Goal: Task Accomplishment & Management: Manage account settings

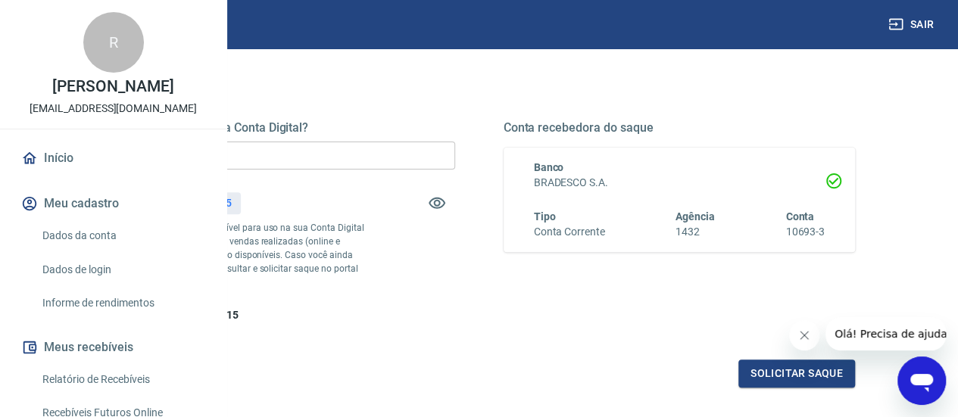
scroll to position [151, 0]
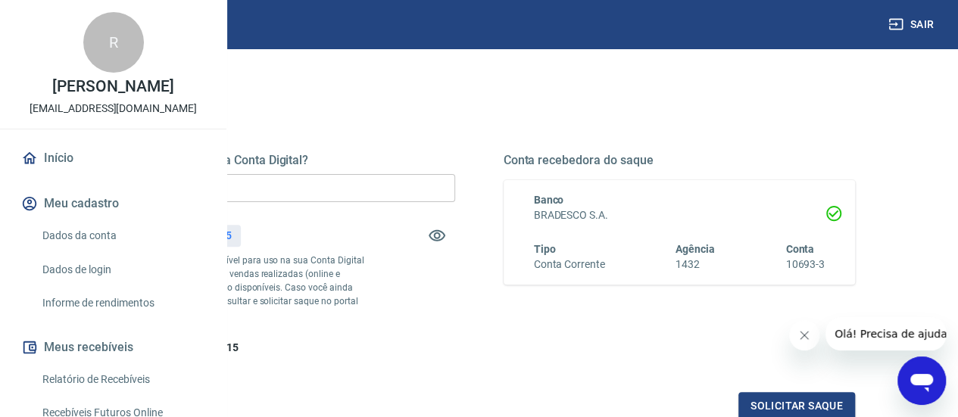
click at [455, 186] on input "R$ 0,00" at bounding box center [279, 188] width 352 height 28
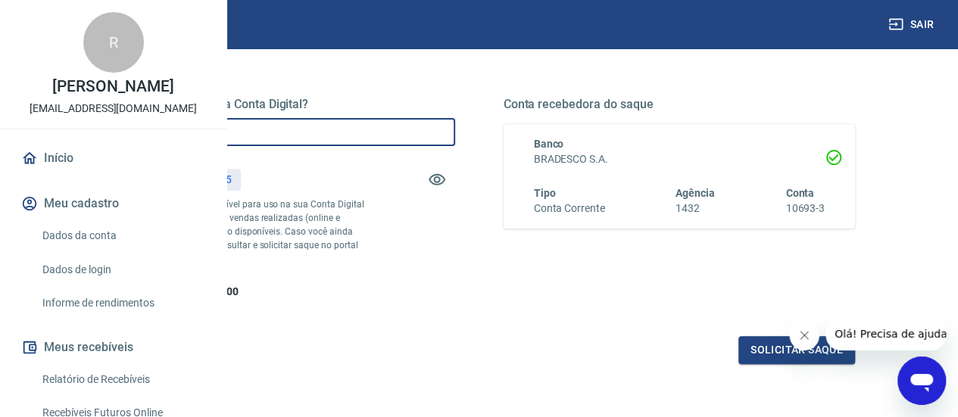
scroll to position [303, 0]
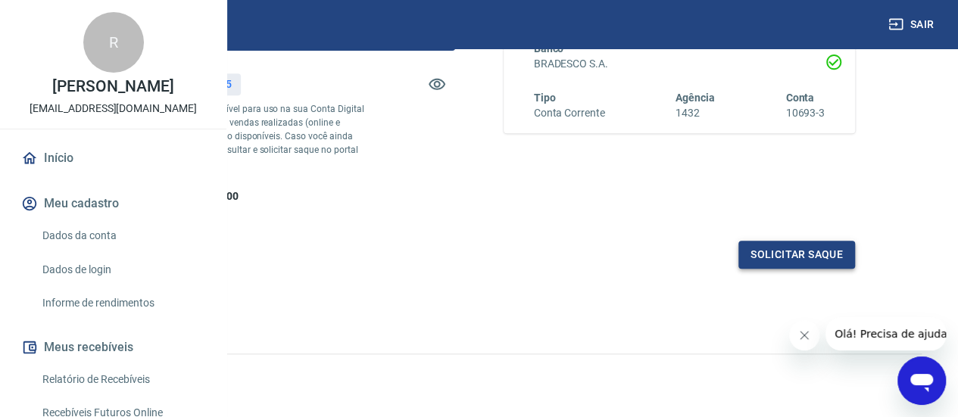
type input "R$ 407,15"
click at [765, 269] on button "Solicitar saque" at bounding box center [796, 255] width 117 height 28
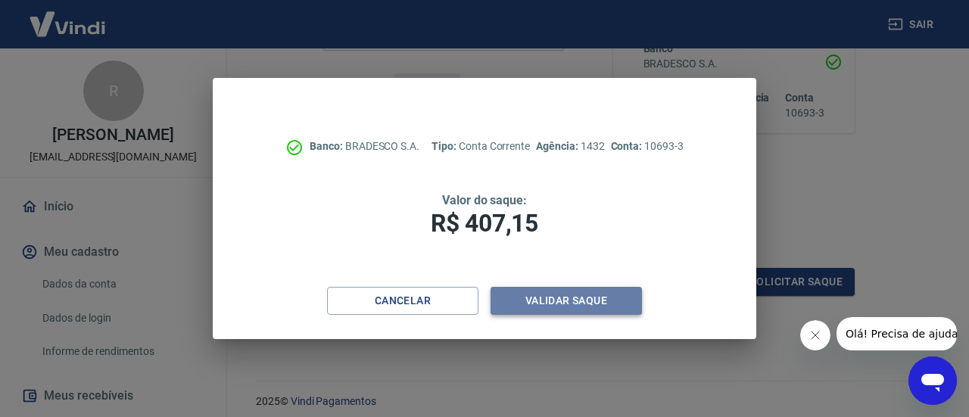
click at [582, 298] on button "Validar saque" at bounding box center [566, 301] width 151 height 28
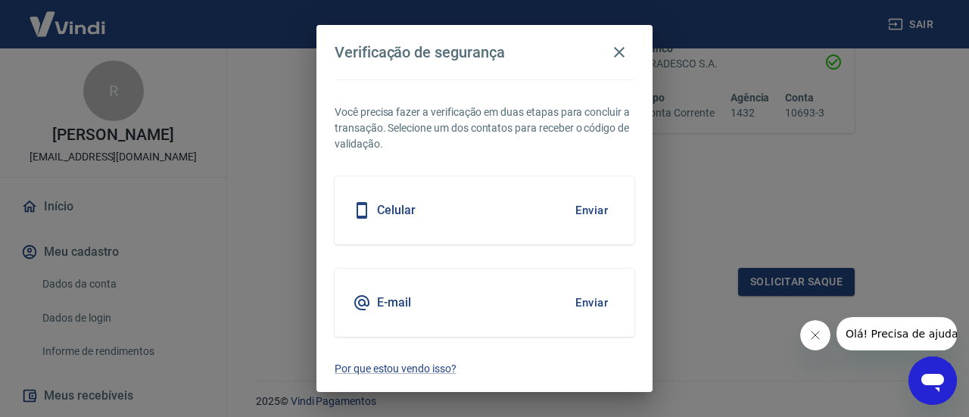
click at [598, 213] on button "Enviar" at bounding box center [591, 211] width 49 height 32
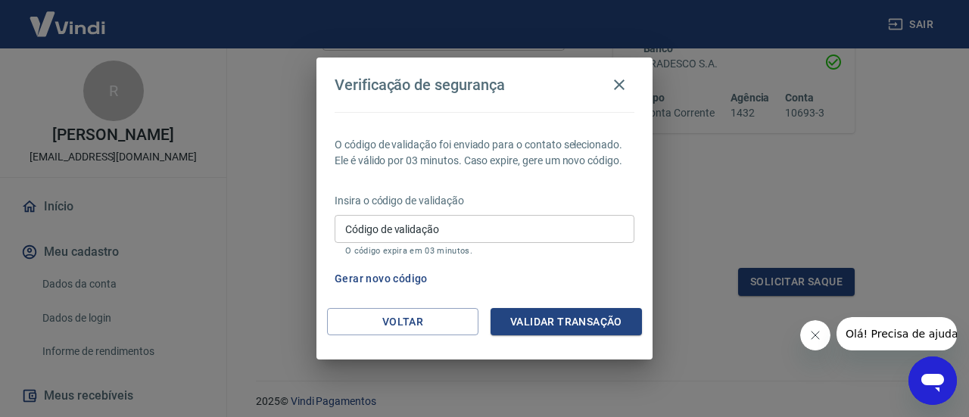
click at [578, 230] on input "Código de validação" at bounding box center [485, 229] width 300 height 28
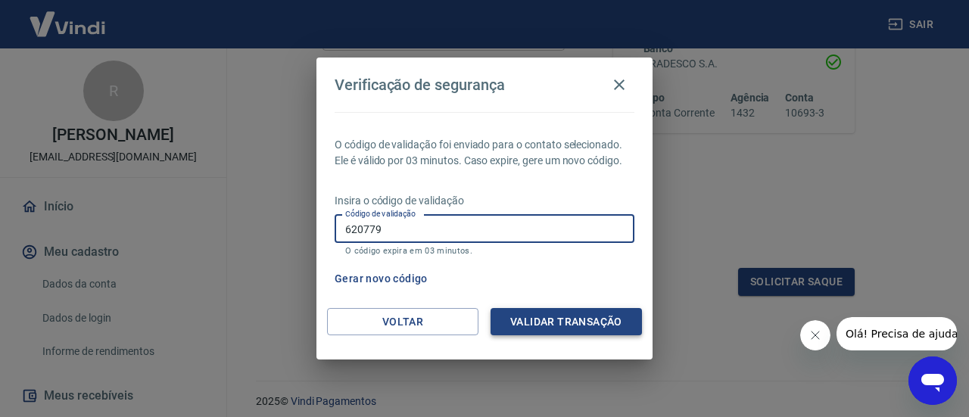
type input "620779"
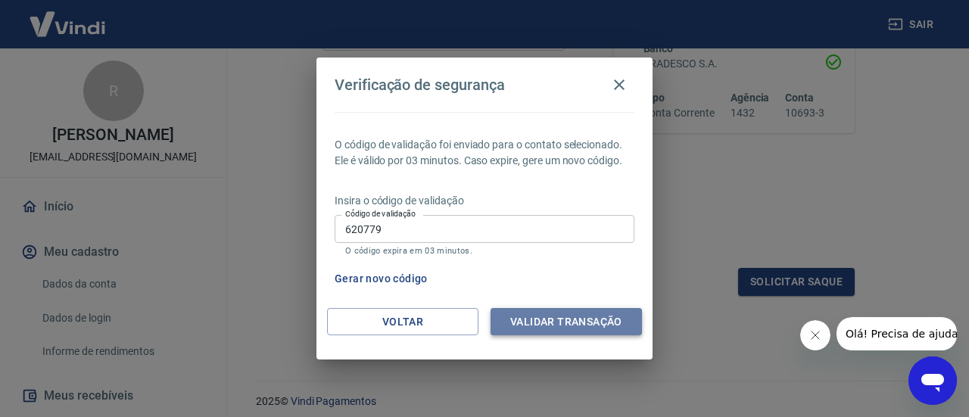
click at [623, 317] on button "Validar transação" at bounding box center [566, 322] width 151 height 28
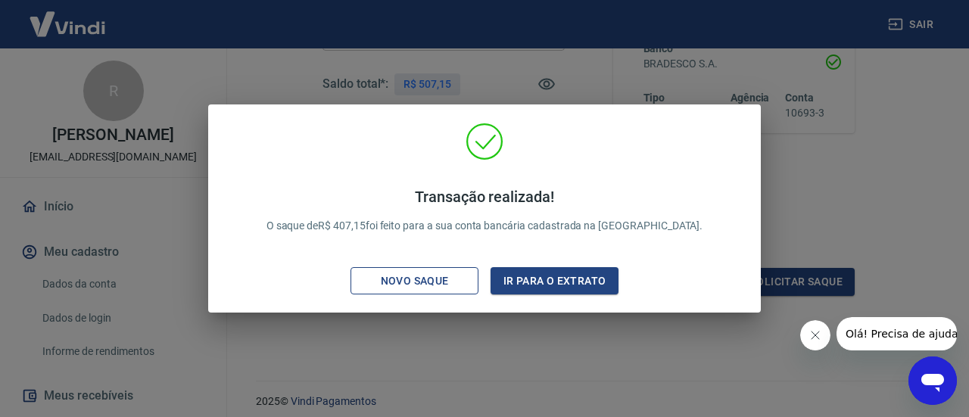
click at [419, 286] on div "Novo saque" at bounding box center [415, 281] width 105 height 19
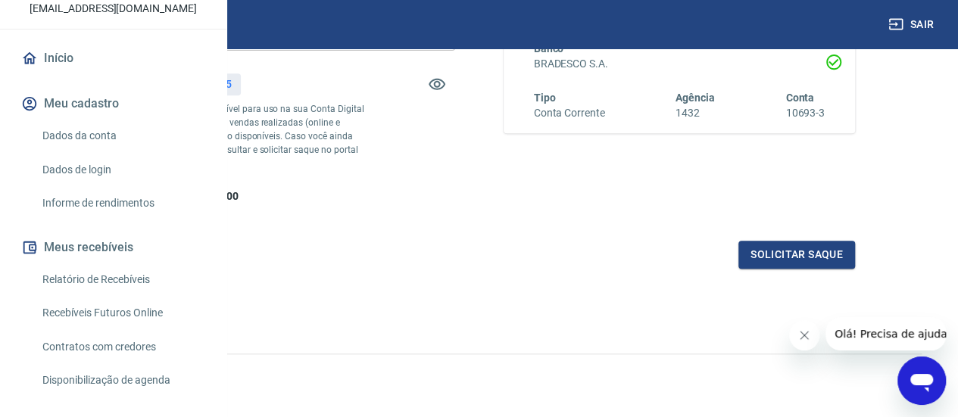
scroll to position [9, 0]
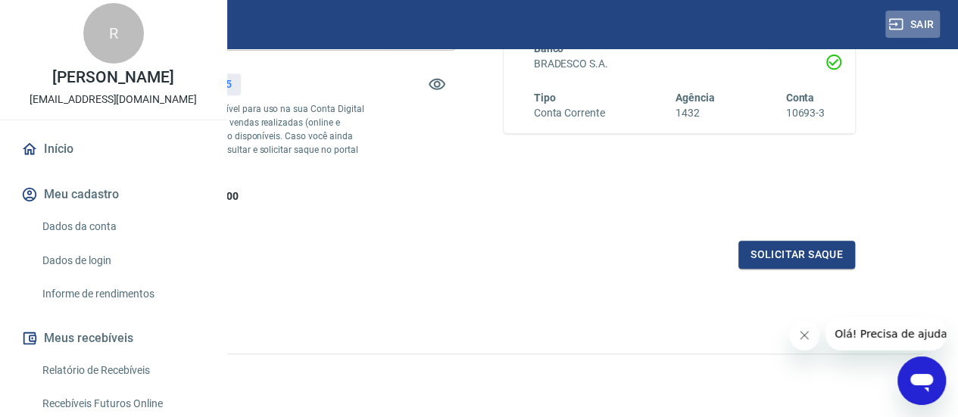
click at [933, 23] on button "Sair" at bounding box center [912, 25] width 55 height 28
